Goal: Check status: Check status

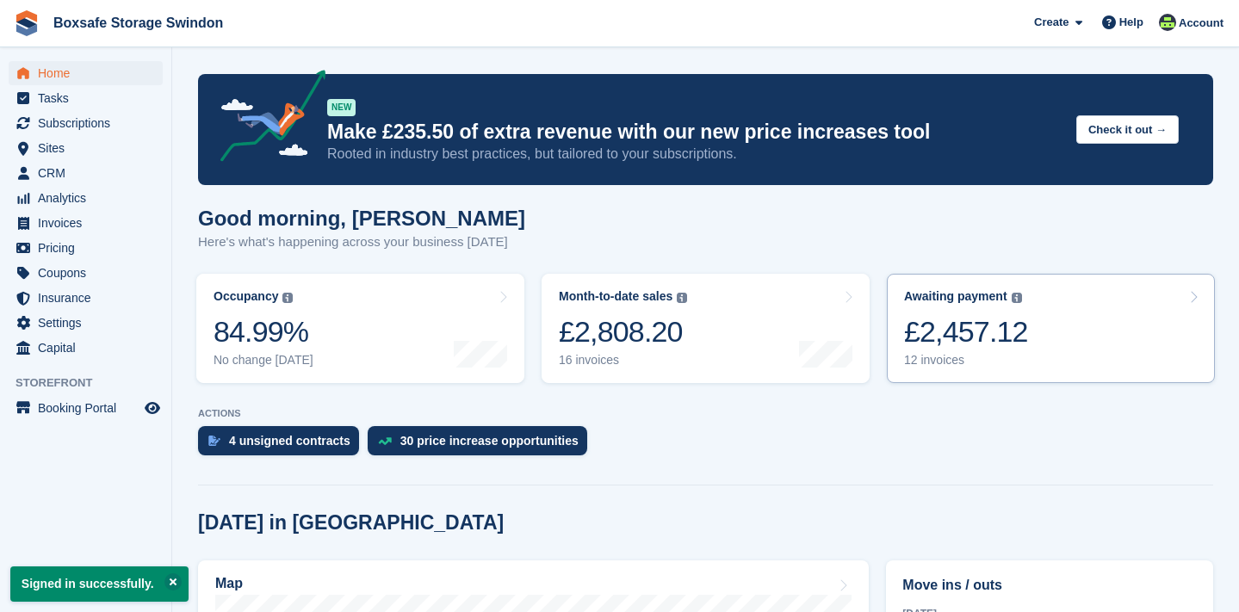
click at [950, 332] on div "£2,457.12" at bounding box center [966, 331] width 124 height 35
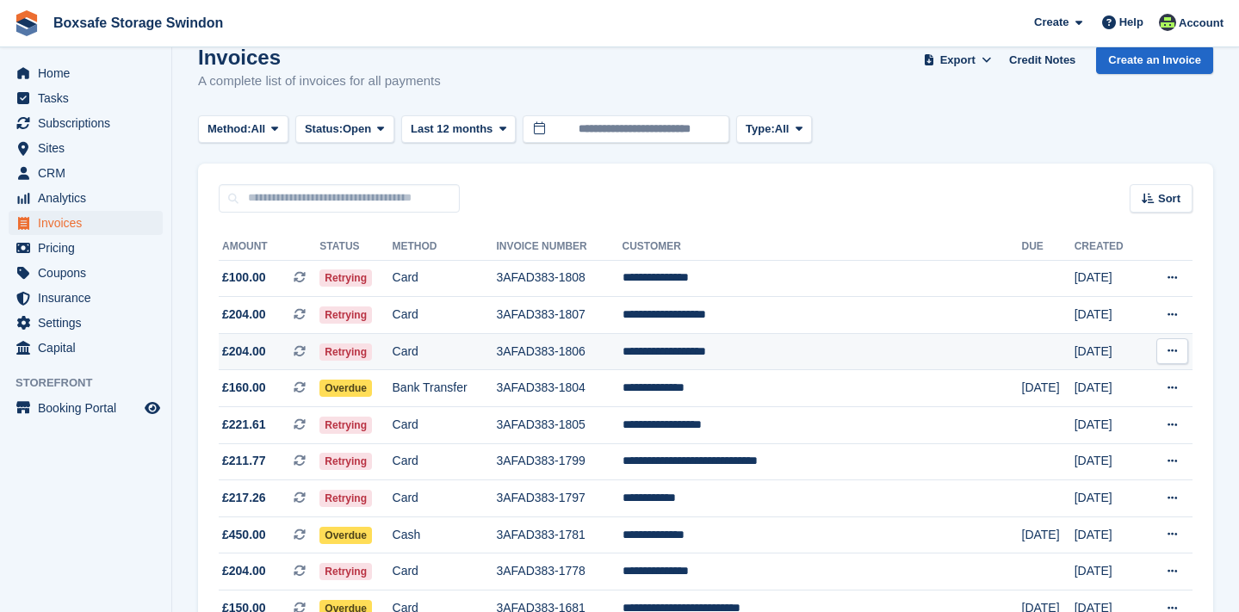
scroll to position [38, 0]
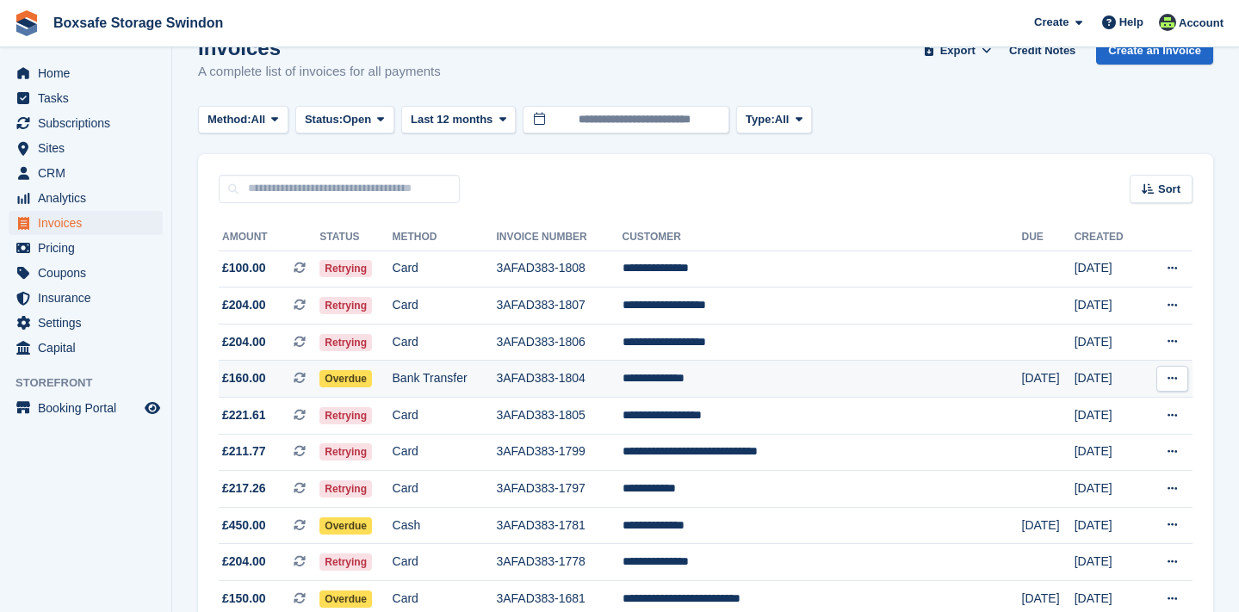
click at [365, 386] on span "Overdue" at bounding box center [345, 378] width 53 height 17
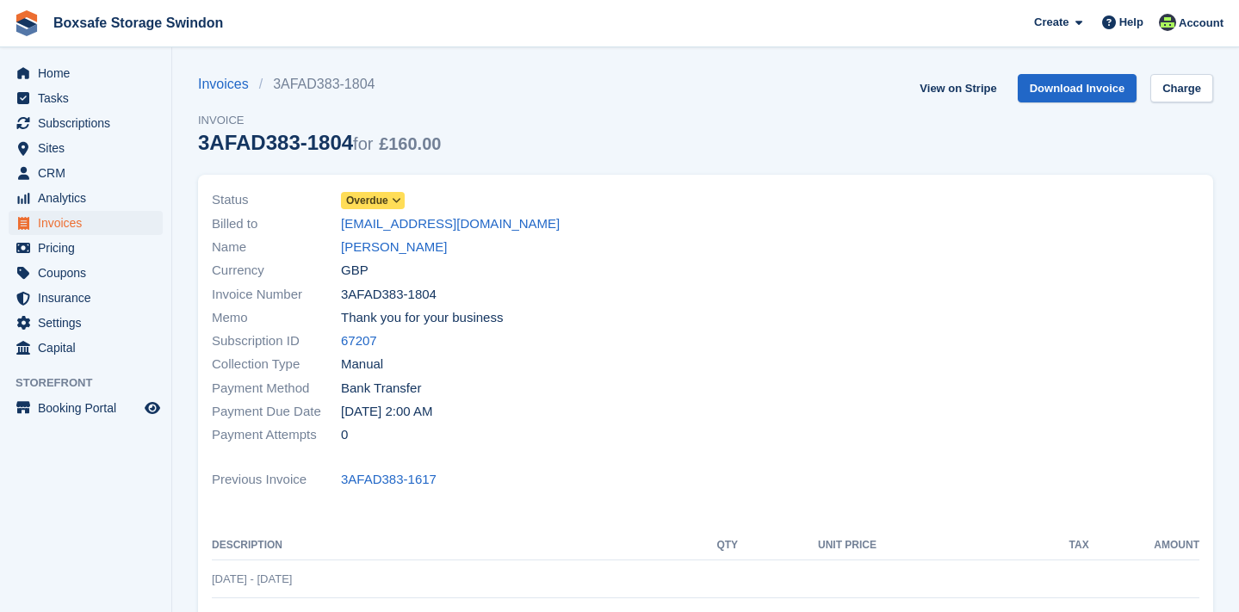
click at [399, 199] on icon at bounding box center [396, 200] width 9 height 10
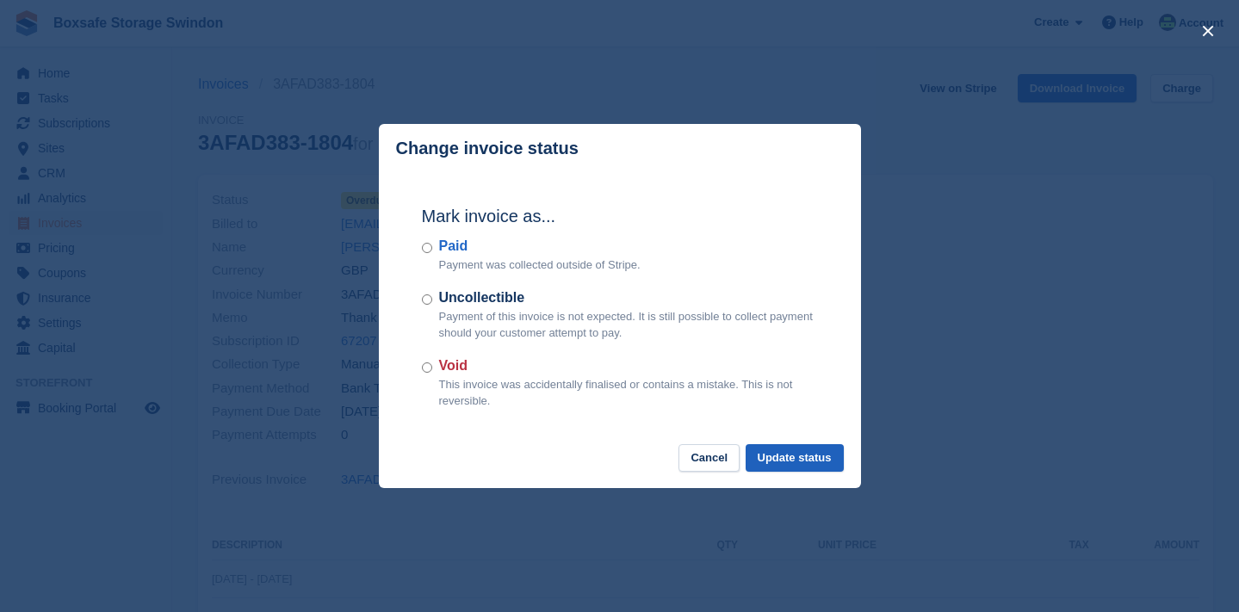
click at [785, 456] on button "Update status" at bounding box center [795, 458] width 98 height 28
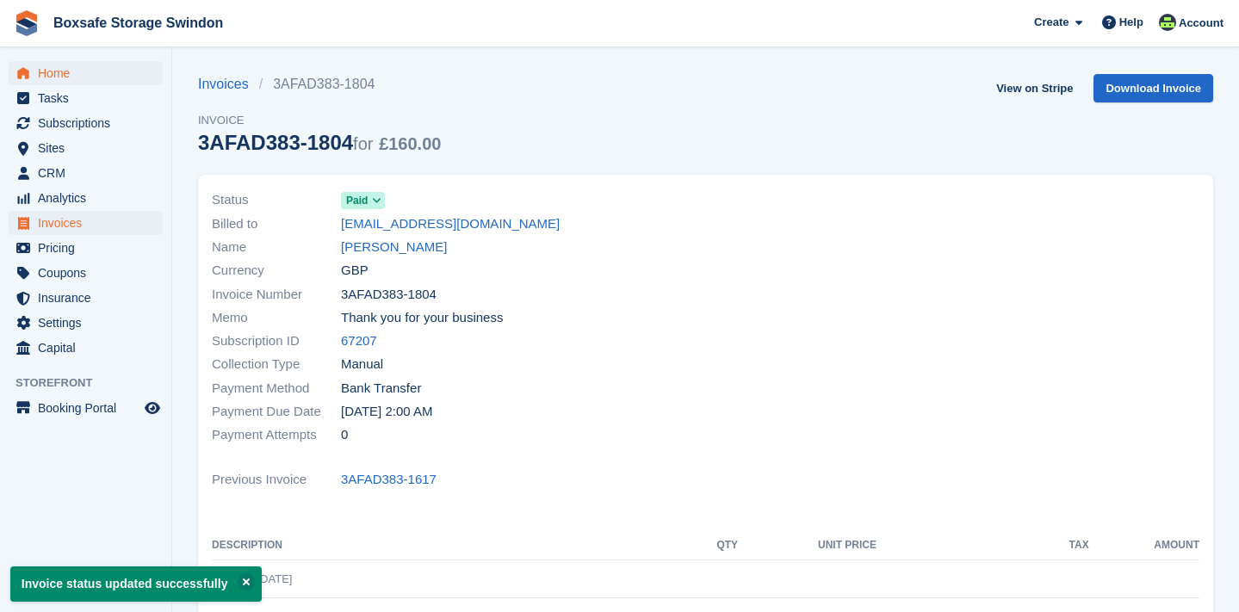
click at [80, 76] on span "Home" at bounding box center [89, 73] width 103 height 24
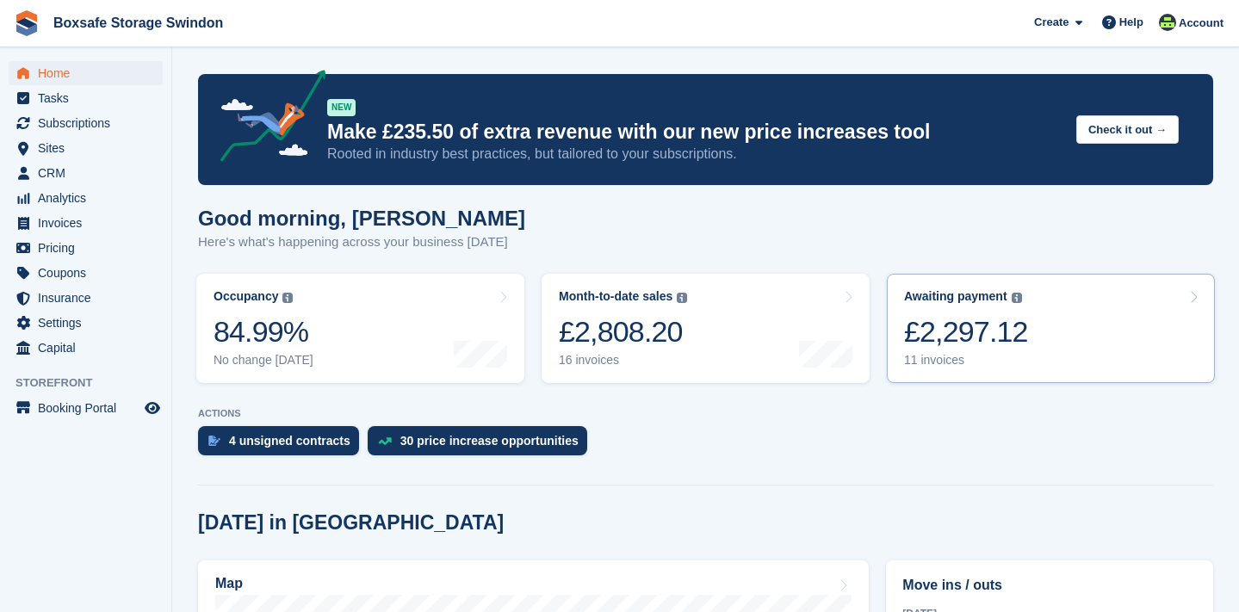
click at [953, 339] on div "£2,297.12" at bounding box center [966, 331] width 124 height 35
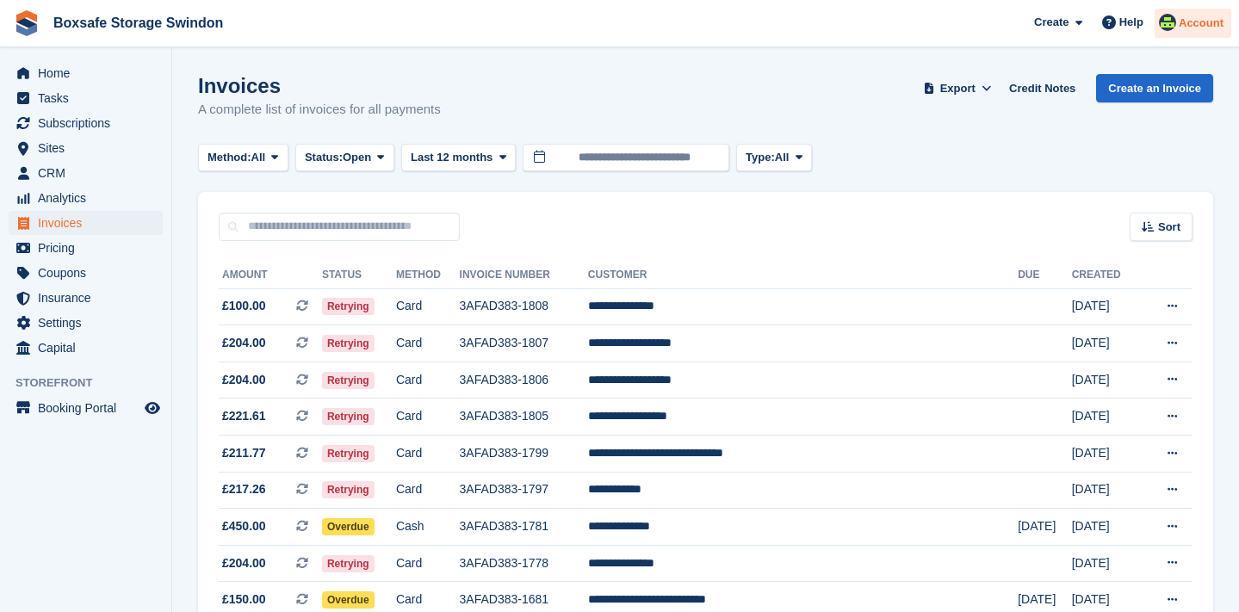
click at [1191, 24] on span "Account" at bounding box center [1201, 23] width 45 height 17
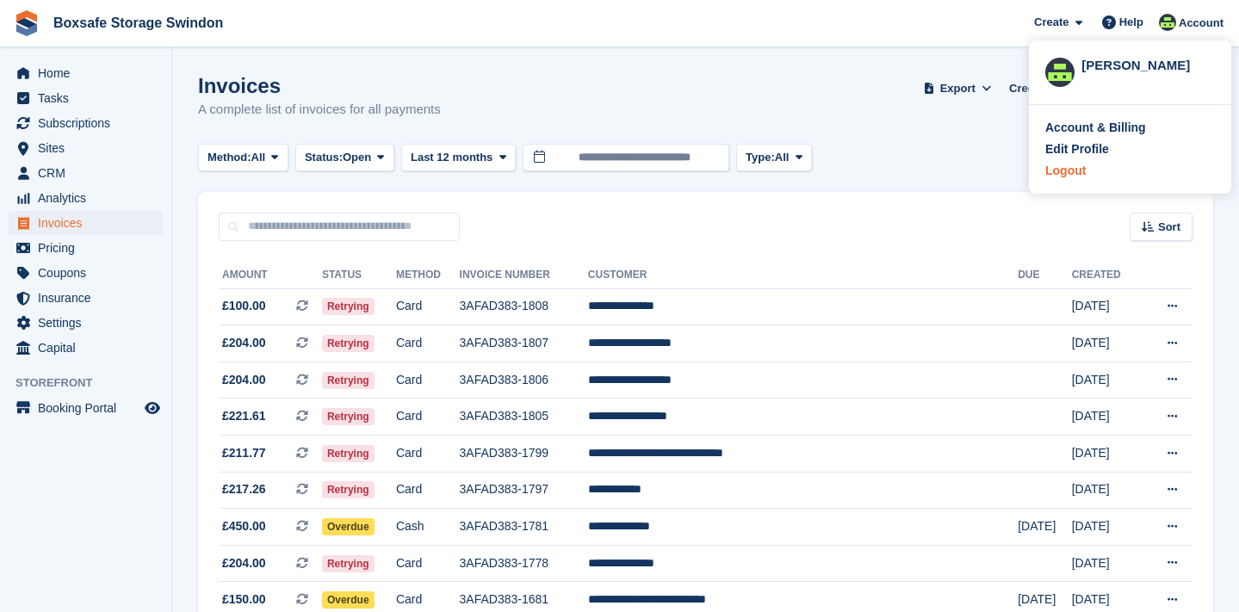
click at [1068, 169] on div "Logout" at bounding box center [1065, 171] width 40 height 18
